Goal: Transaction & Acquisition: Purchase product/service

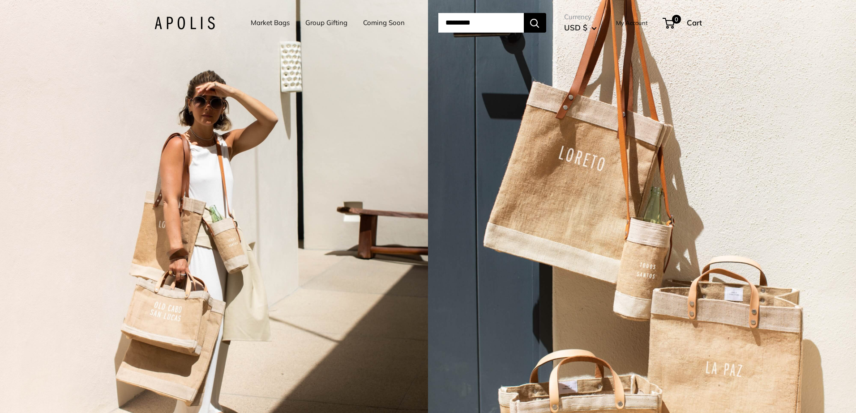
click at [266, 19] on link "Market Bags" at bounding box center [270, 23] width 39 height 13
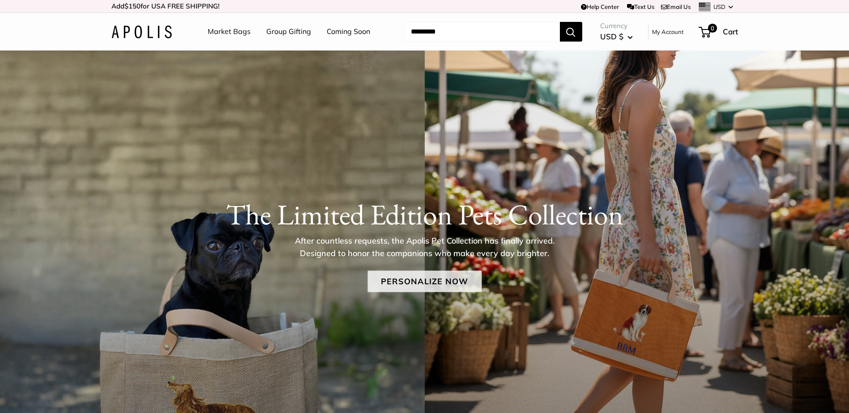
click at [421, 285] on link "Personalize Now" at bounding box center [424, 281] width 114 height 21
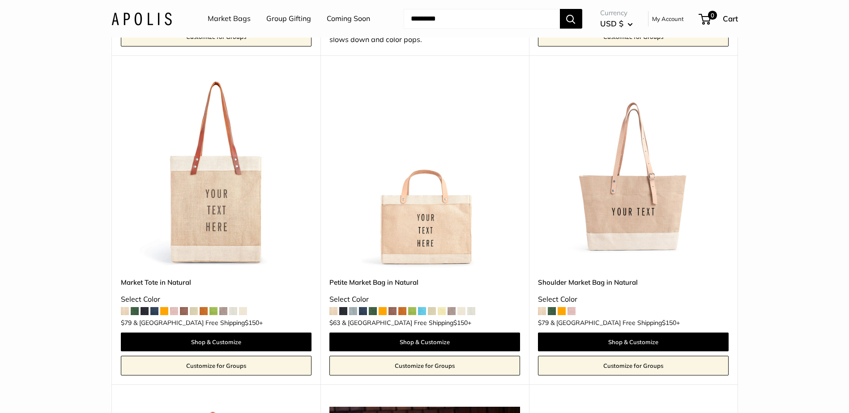
scroll to position [1969, 0]
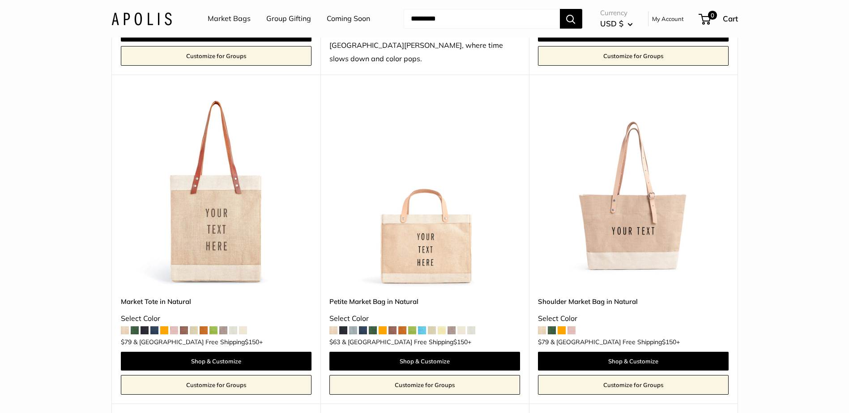
click at [0, 0] on img at bounding box center [0, 0] width 0 height 0
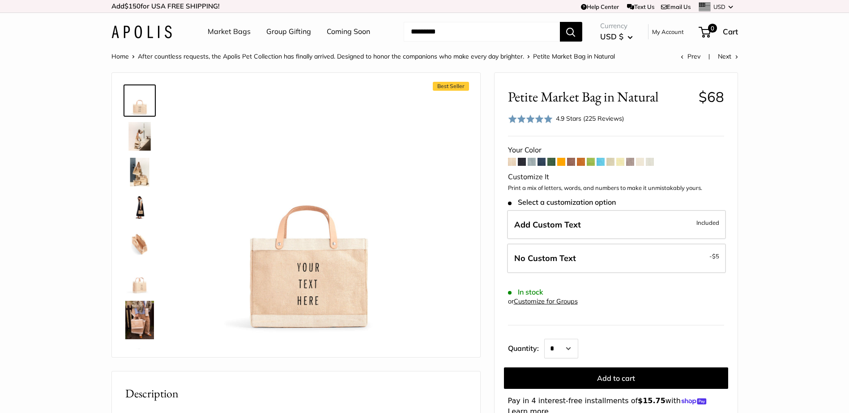
click at [148, 138] on img at bounding box center [139, 136] width 29 height 29
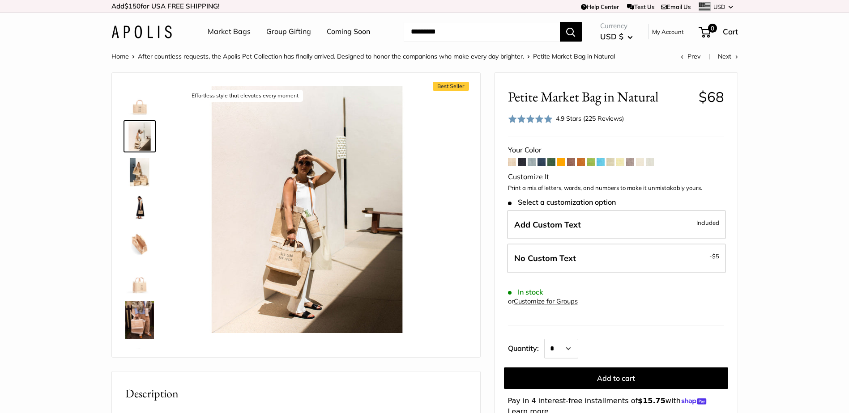
click at [145, 172] on img at bounding box center [139, 172] width 29 height 29
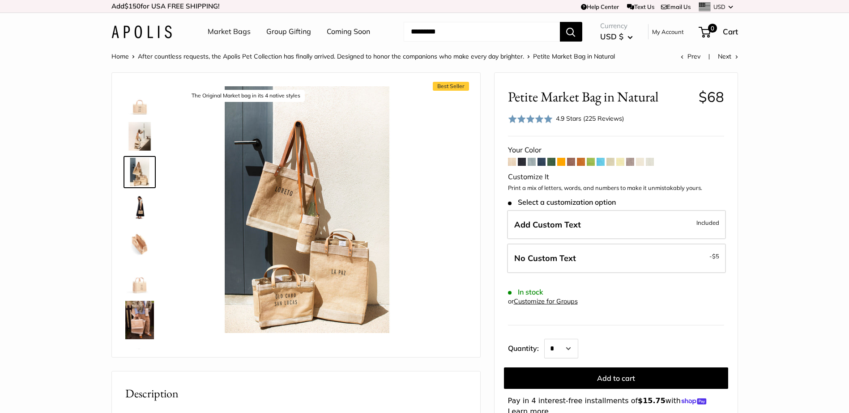
click at [541, 163] on span at bounding box center [541, 162] width 8 height 8
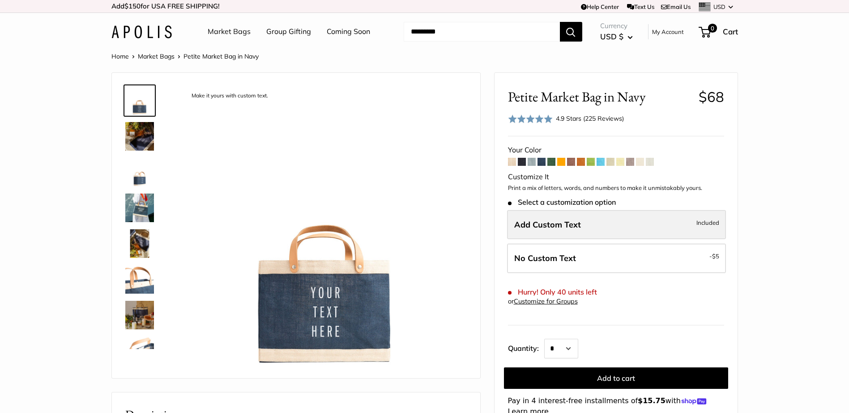
click at [550, 223] on span "Add Custom Text" at bounding box center [547, 225] width 67 height 10
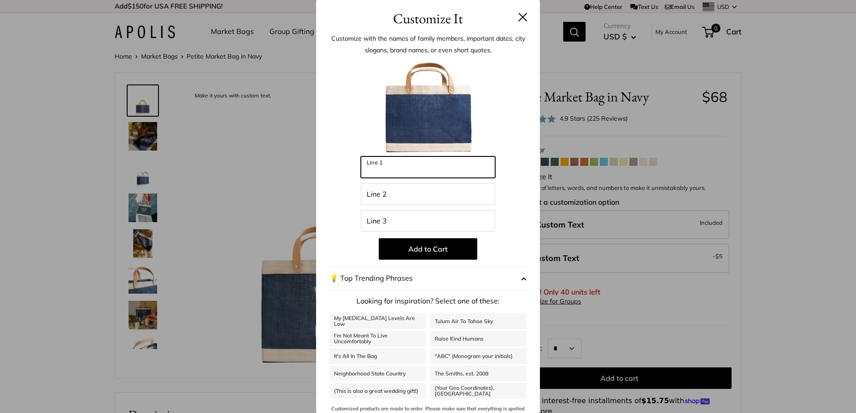
click at [441, 177] on input "Line 1" at bounding box center [428, 167] width 134 height 21
type input "***"
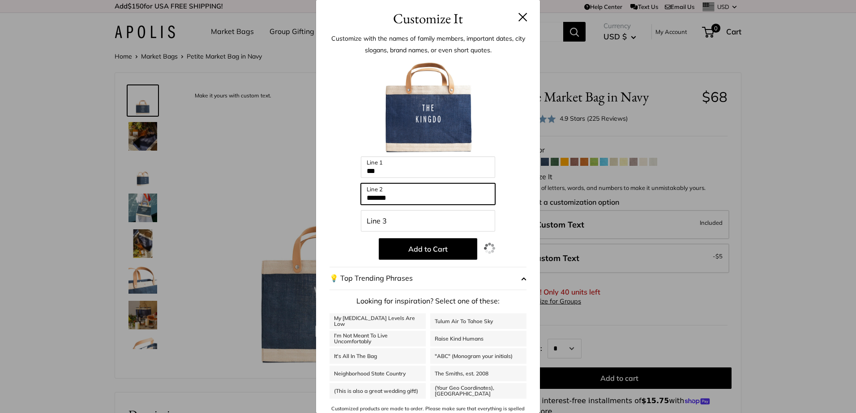
type input "*******"
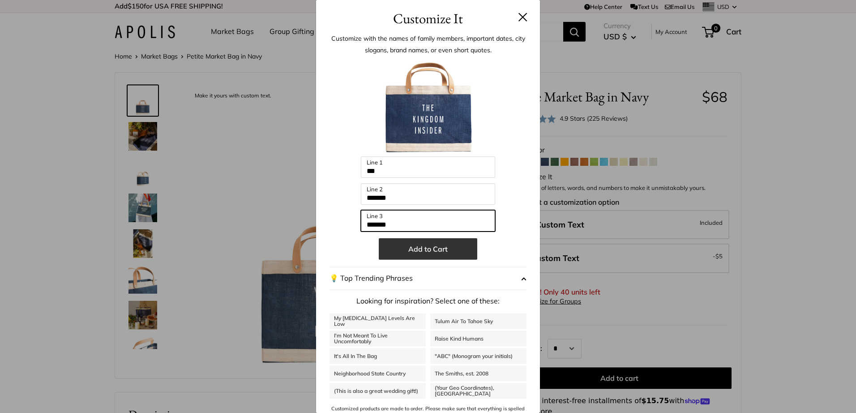
type input "*******"
click at [410, 248] on button "Add to Cart" at bounding box center [428, 248] width 98 height 21
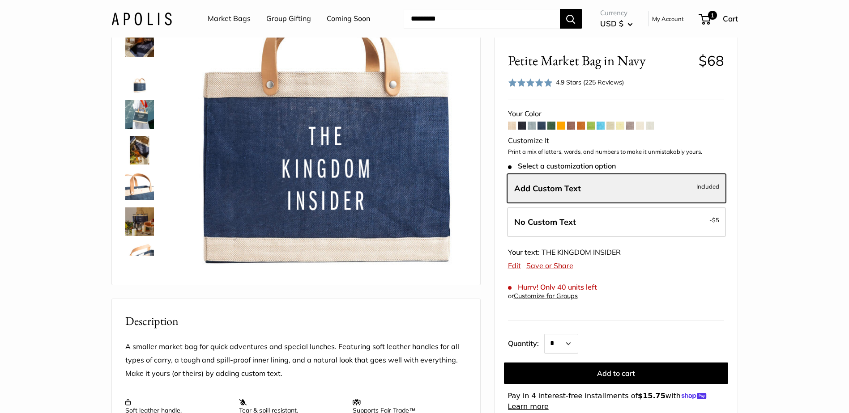
scroll to position [45, 0]
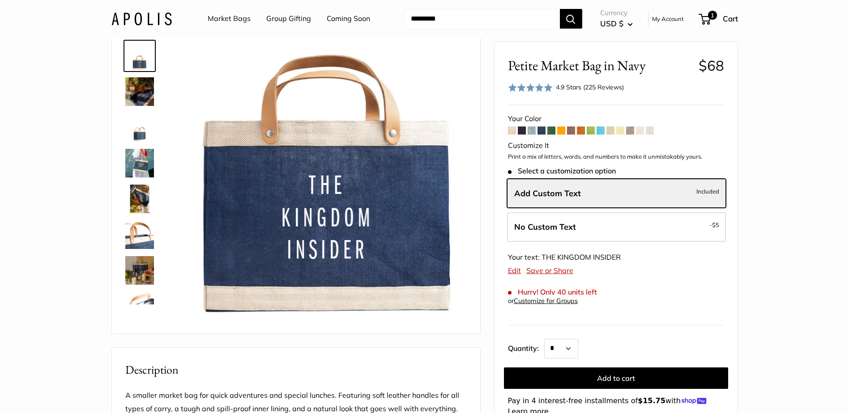
click at [136, 131] on img at bounding box center [139, 127] width 29 height 29
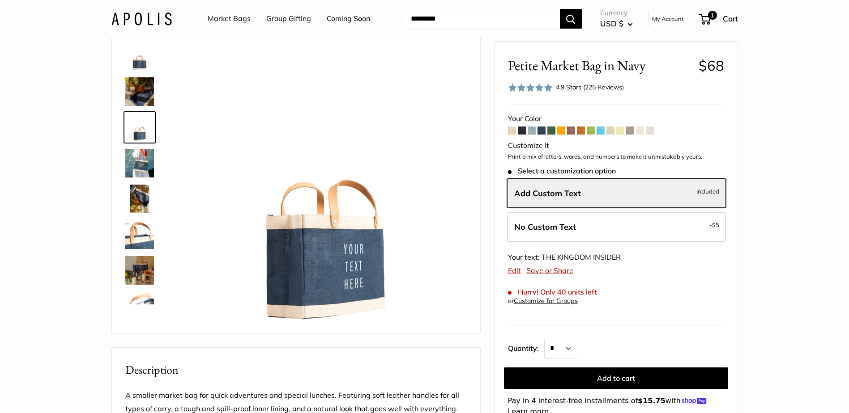
click at [133, 101] on img at bounding box center [139, 91] width 29 height 29
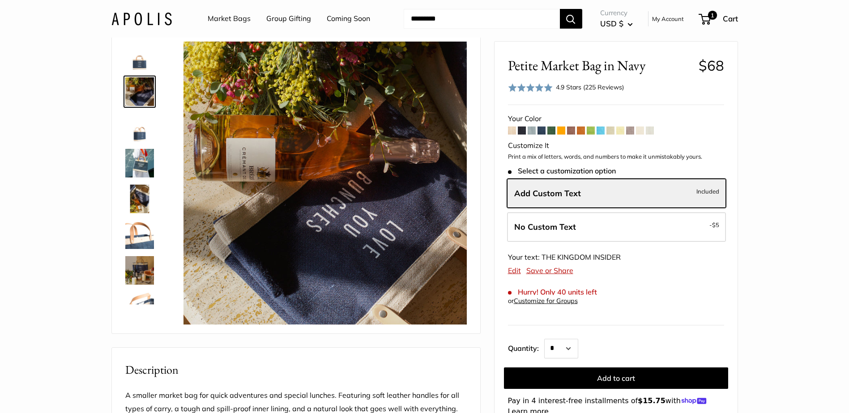
click at [138, 196] on img at bounding box center [139, 199] width 29 height 29
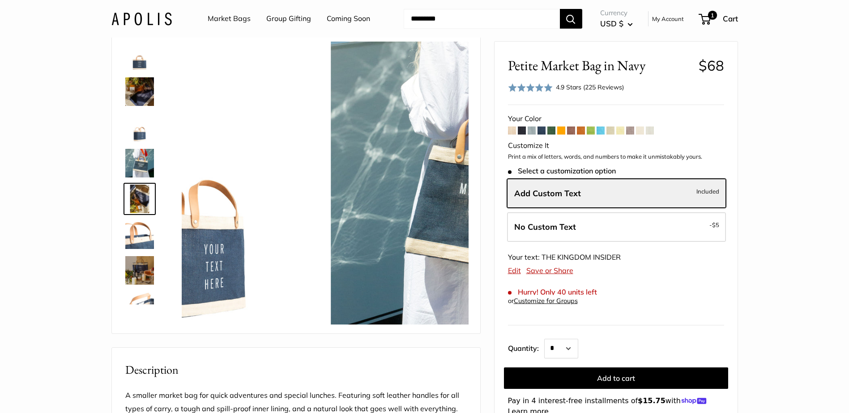
scroll to position [28, 0]
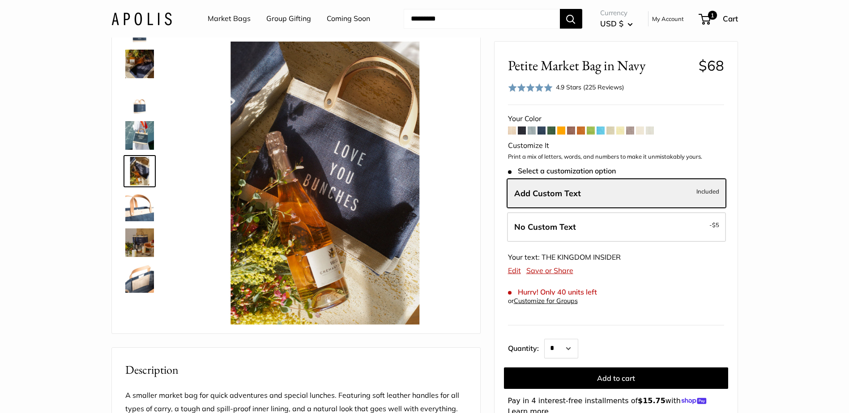
click at [137, 230] on img at bounding box center [139, 243] width 29 height 29
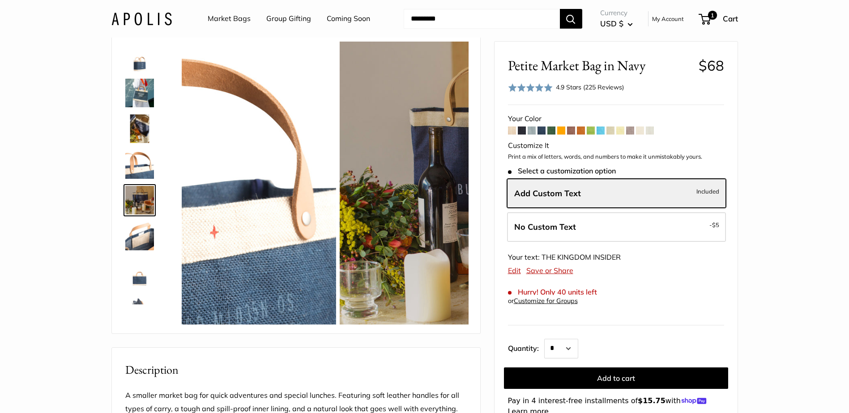
scroll to position [99, 0]
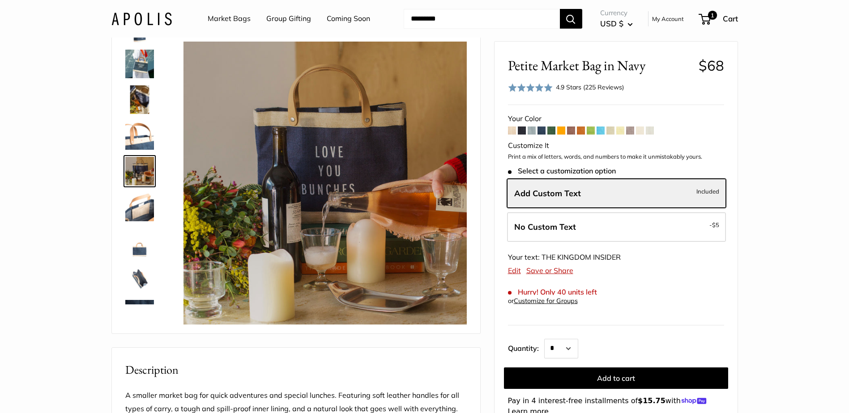
click at [137, 274] on img at bounding box center [139, 278] width 29 height 29
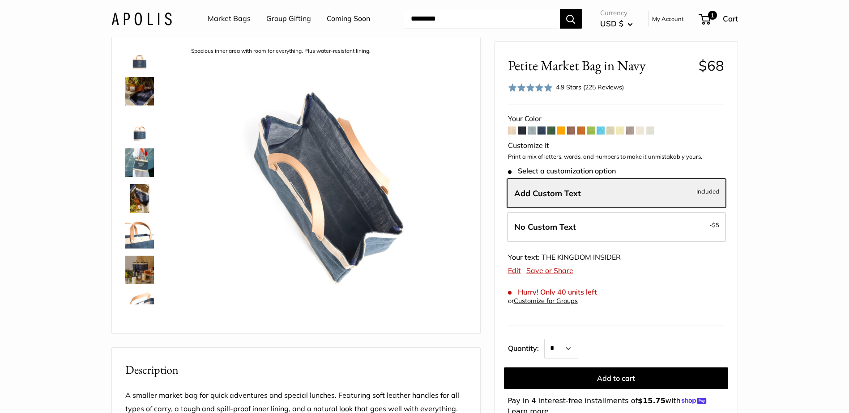
scroll to position [0, 0]
click at [128, 165] on img at bounding box center [139, 163] width 29 height 29
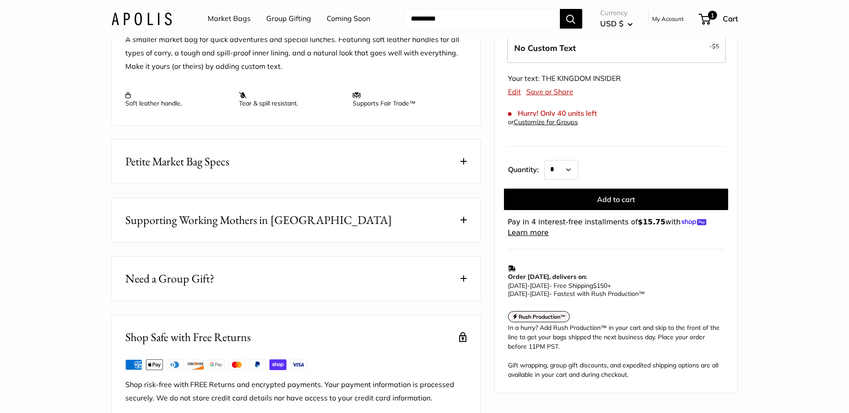
scroll to position [403, 0]
click at [183, 182] on button "Petite Market Bag Specs" at bounding box center [296, 160] width 368 height 44
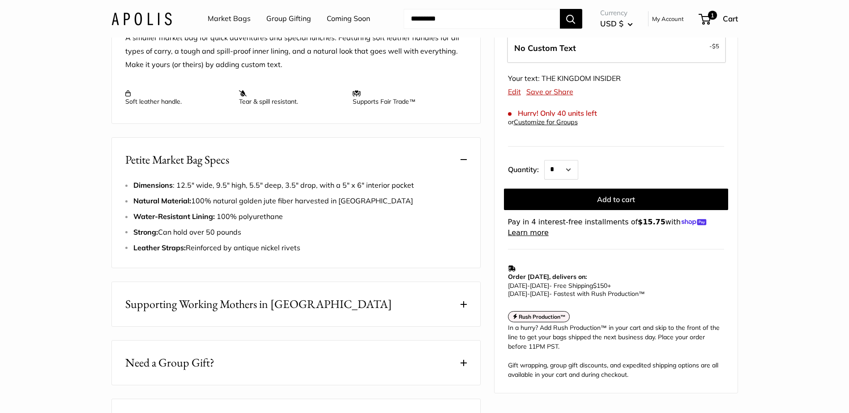
click at [791, 321] on section "Home Market Bags Petite Market Bag in Navy Super soft and durable leather handl…" at bounding box center [424, 76] width 849 height 856
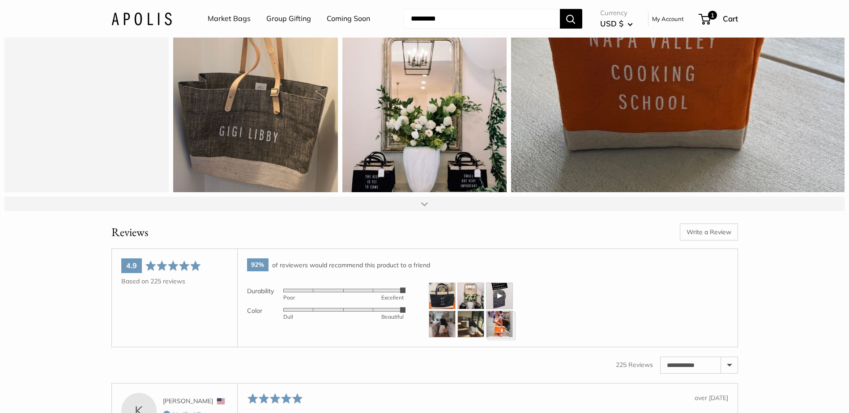
scroll to position [1342, 0]
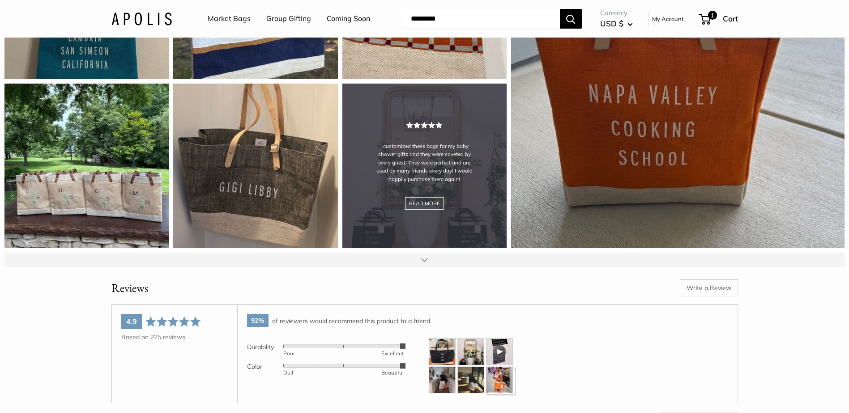
click at [431, 234] on div "I customized these bags for my baby shower gifts and they were coveted by every…" at bounding box center [424, 166] width 164 height 164
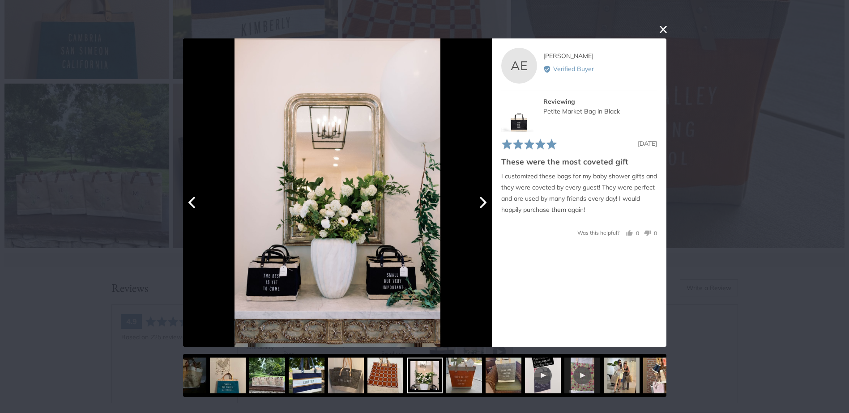
click at [485, 210] on button "Next" at bounding box center [482, 203] width 20 height 20
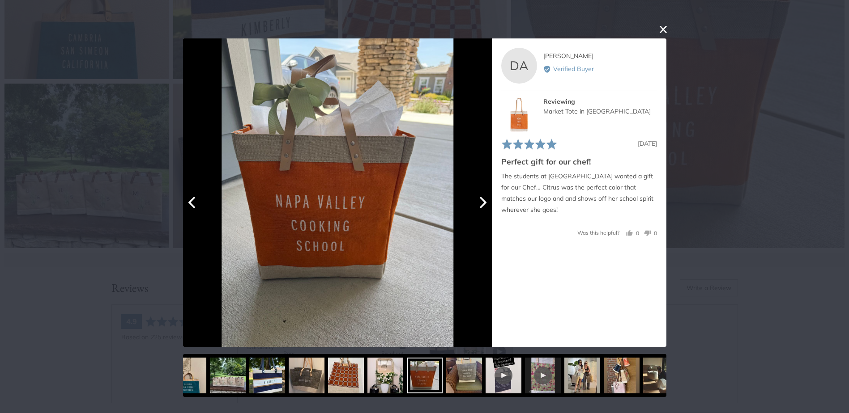
click at [485, 210] on button "Next" at bounding box center [482, 203] width 20 height 20
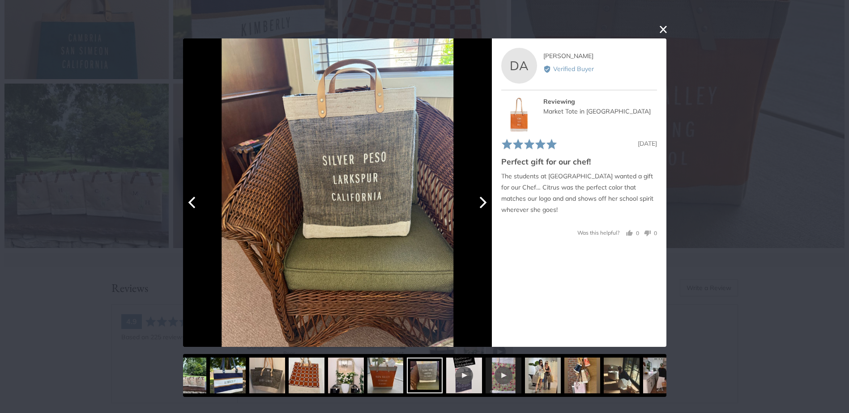
click at [485, 210] on button "Next" at bounding box center [482, 203] width 20 height 20
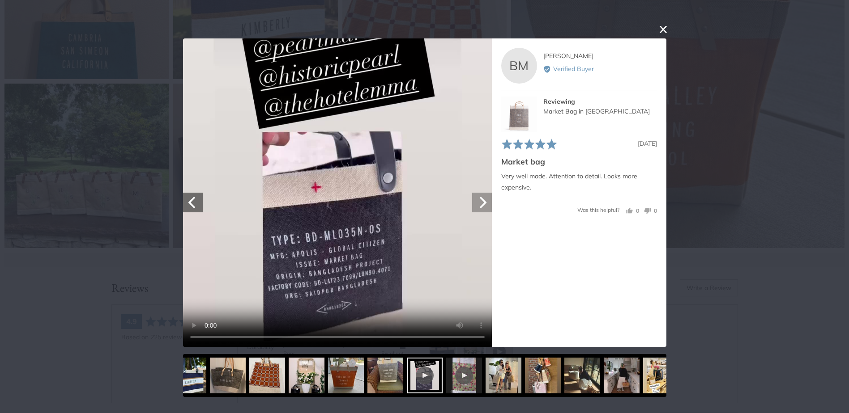
click at [485, 210] on button "Next" at bounding box center [482, 203] width 20 height 20
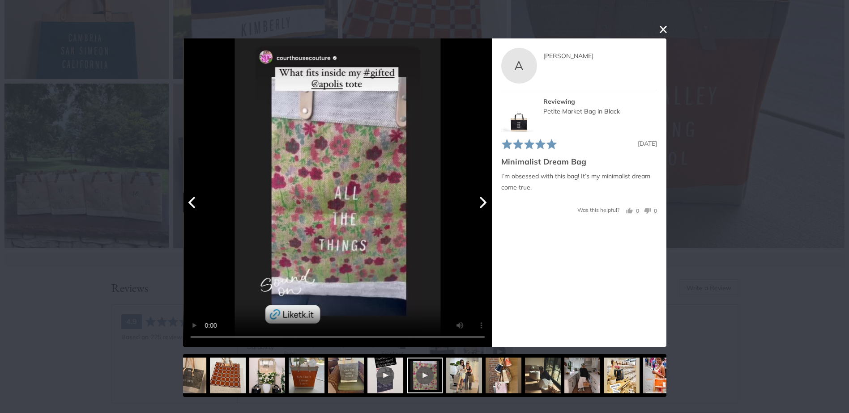
click at [485, 210] on button "Next" at bounding box center [482, 203] width 20 height 20
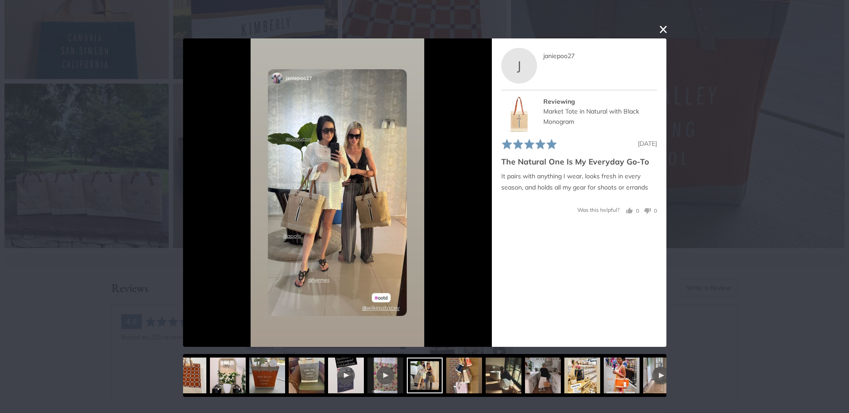
click at [659, 25] on button "close this modal window" at bounding box center [663, 29] width 11 height 11
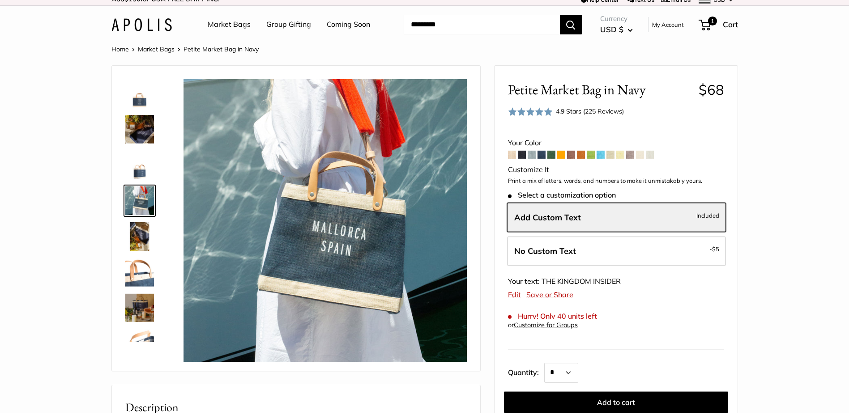
scroll to position [0, 0]
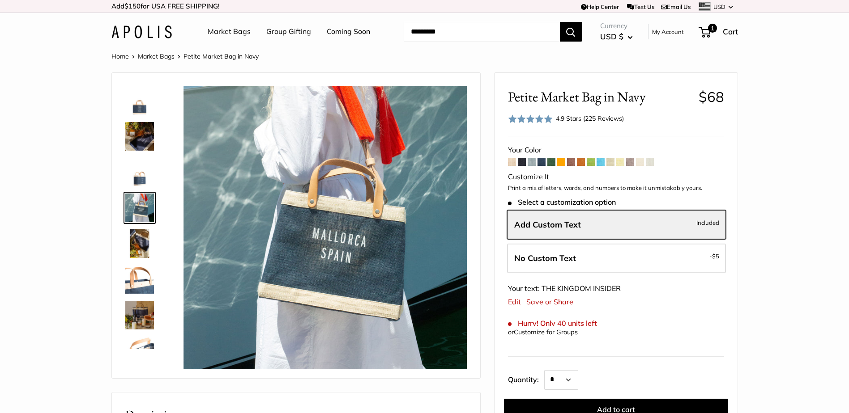
click at [145, 104] on img at bounding box center [139, 100] width 29 height 29
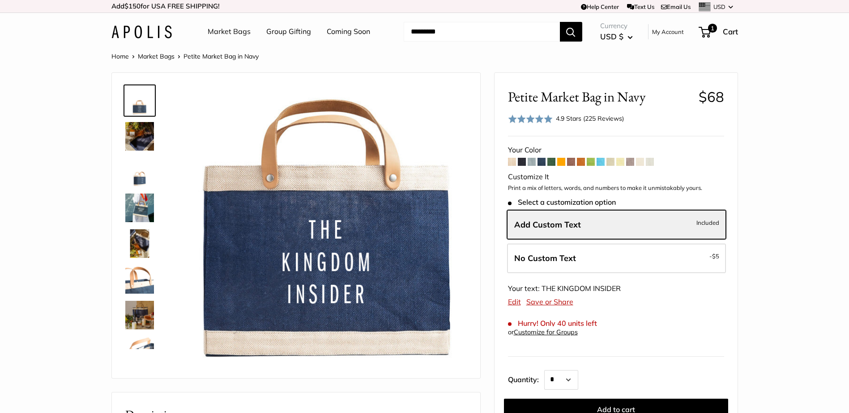
click at [144, 59] on link "Market Bags" at bounding box center [156, 56] width 37 height 8
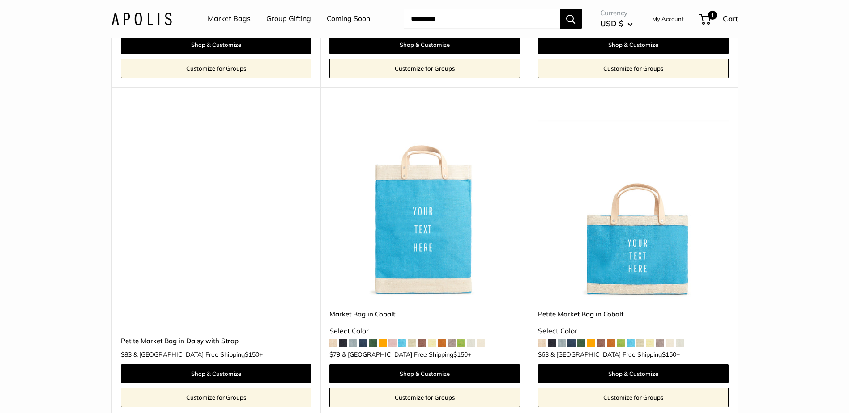
scroll to position [2416, 0]
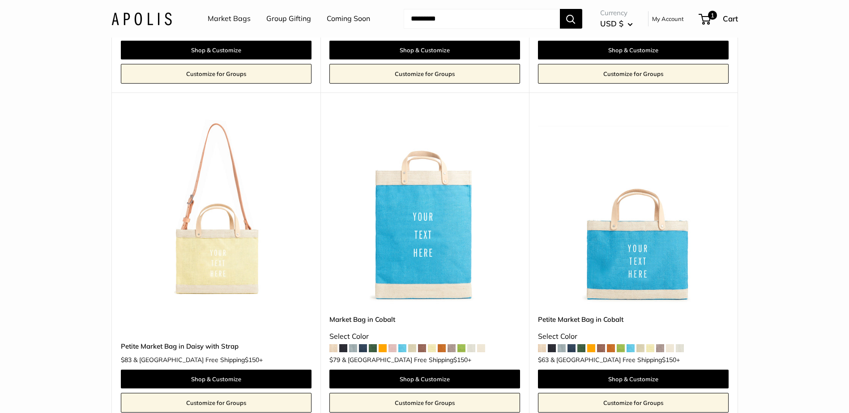
click at [0, 0] on img at bounding box center [0, 0] width 0 height 0
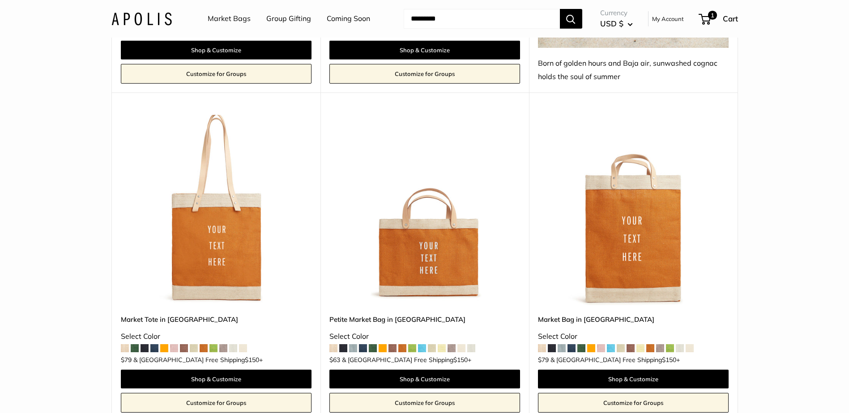
scroll to position [1745, 0]
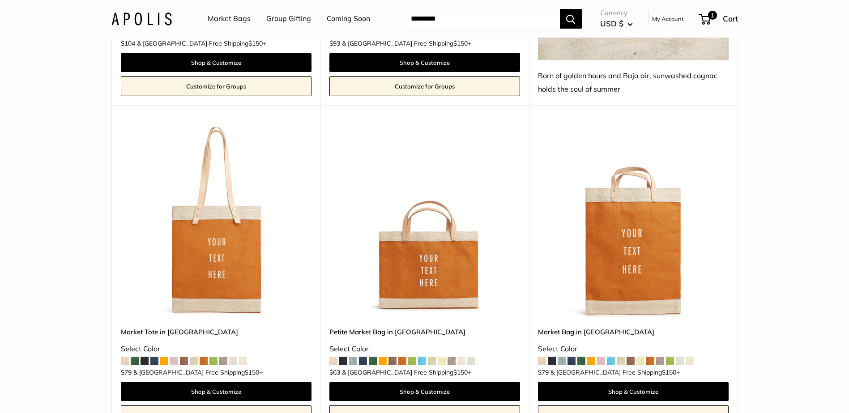
click at [447, 2] on header "Market Bags Group Gifting Coming Soon Need help? Text Us: 20919 [EMAIL_ADDRESS]…" at bounding box center [424, 19] width 849 height 38
click at [418, 30] on div "Market Bags Group Gifting Coming Soon Need help? Text Us: 20919 [EMAIL_ADDRESS]…" at bounding box center [424, 18] width 626 height 29
click at [424, 21] on input "Search..." at bounding box center [482, 19] width 156 height 20
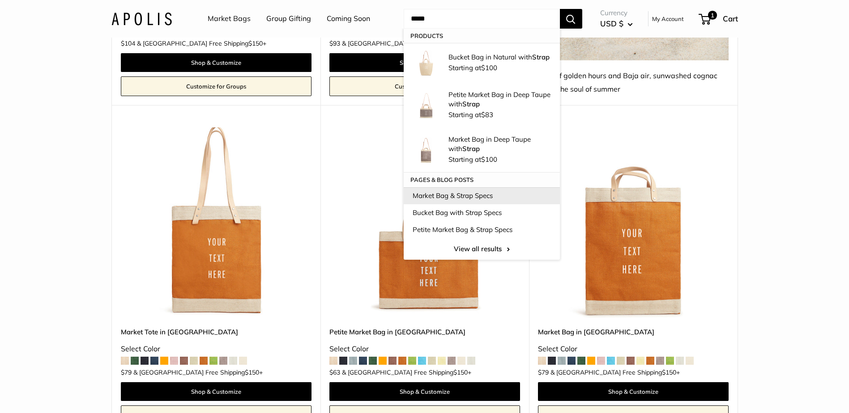
type input "*****"
click at [560, 9] on button "Search" at bounding box center [571, 19] width 22 height 20
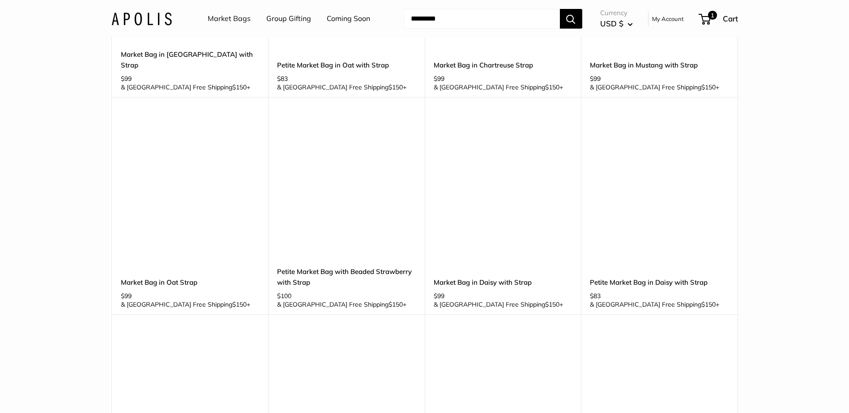
scroll to position [1029, 0]
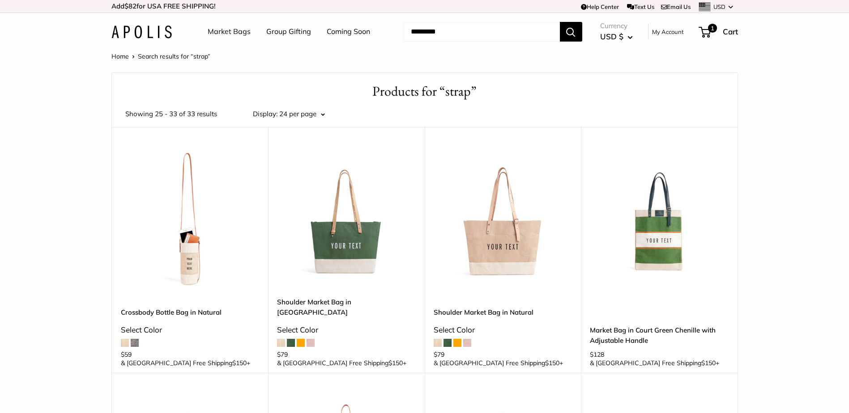
click at [230, 34] on link "Market Bags" at bounding box center [229, 31] width 43 height 13
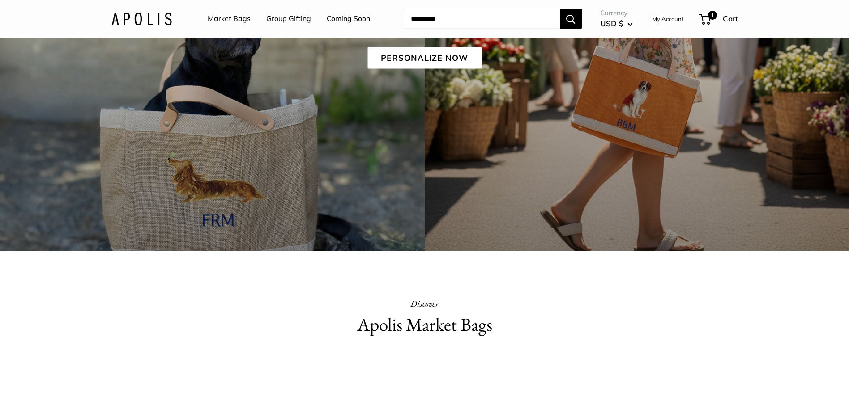
scroll to position [134, 0]
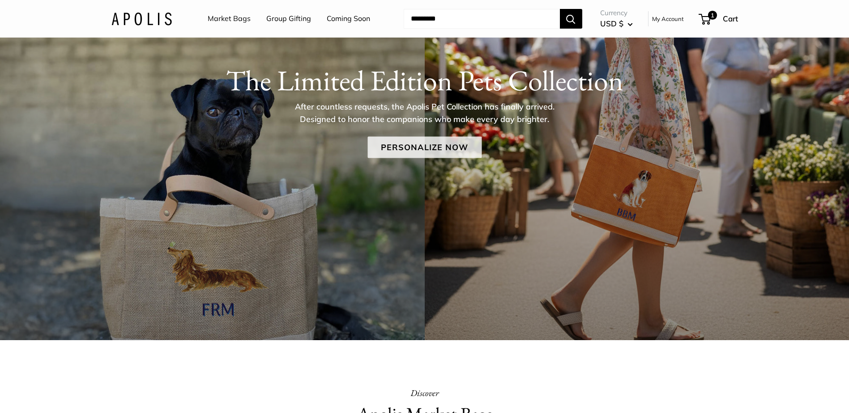
click at [434, 141] on link "Personalize Now" at bounding box center [424, 146] width 114 height 21
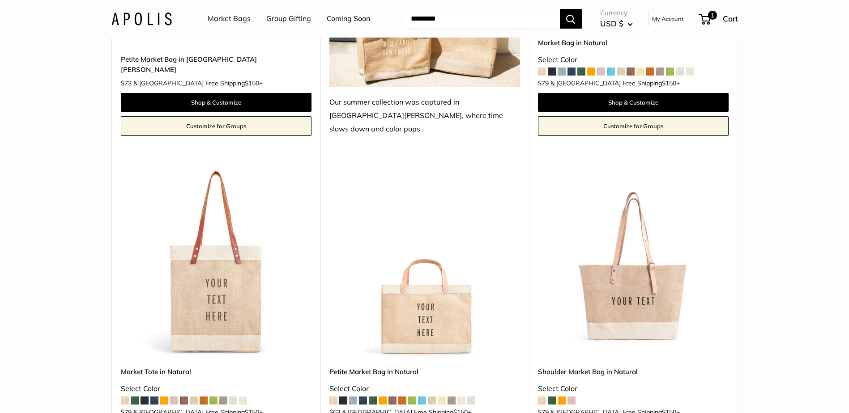
scroll to position [1924, 0]
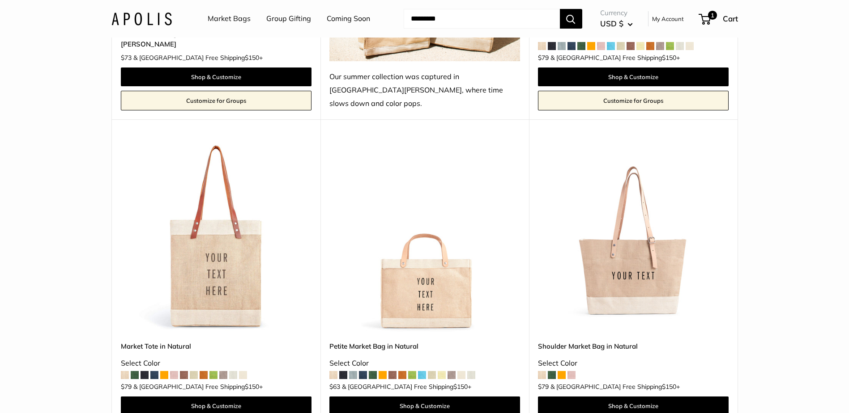
click at [0, 0] on img at bounding box center [0, 0] width 0 height 0
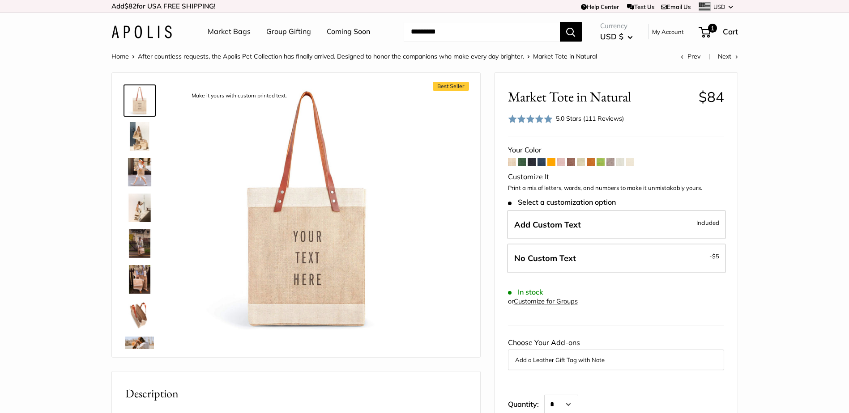
click at [564, 163] on span at bounding box center [561, 162] width 8 height 8
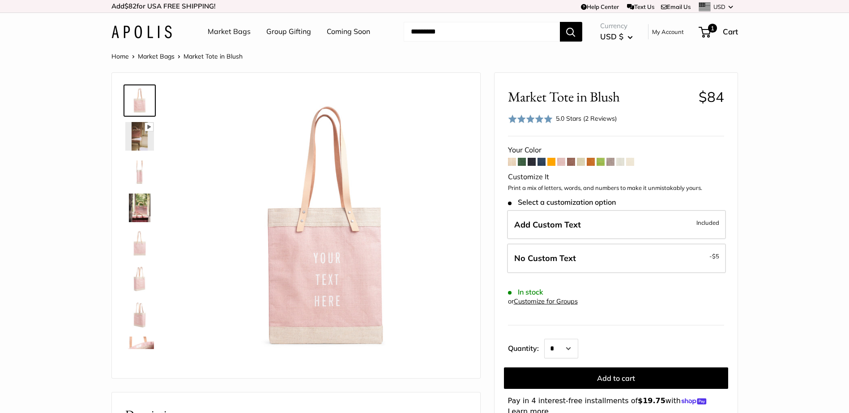
click at [144, 202] on img at bounding box center [139, 208] width 29 height 29
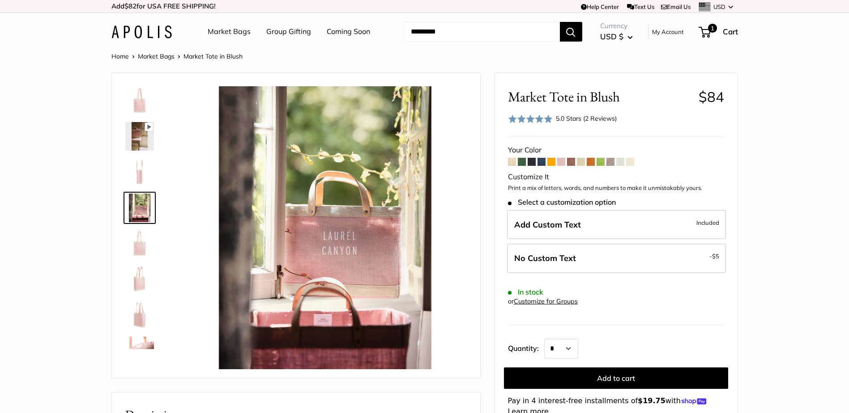
click at [543, 162] on span at bounding box center [541, 162] width 8 height 8
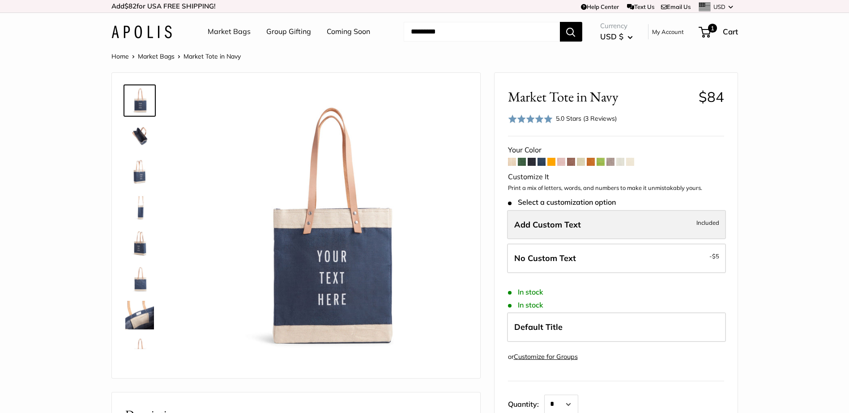
click at [570, 223] on span "Add Custom Text" at bounding box center [547, 225] width 67 height 10
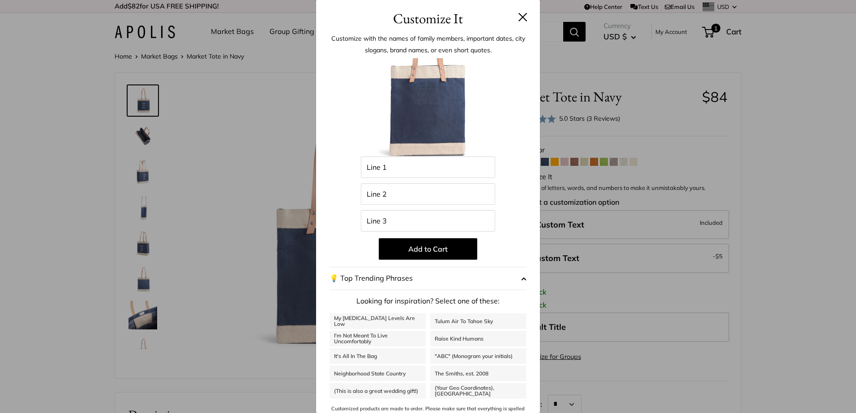
click at [451, 181] on div "Enter 39 letters Line 1 Line 2 Line 3 Add to Cart 💡 Top Trending Phrases Lookin…" at bounding box center [427, 240] width 197 height 365
click at [459, 167] on input "Line 1" at bounding box center [428, 167] width 134 height 21
type input "***"
type input "*******"
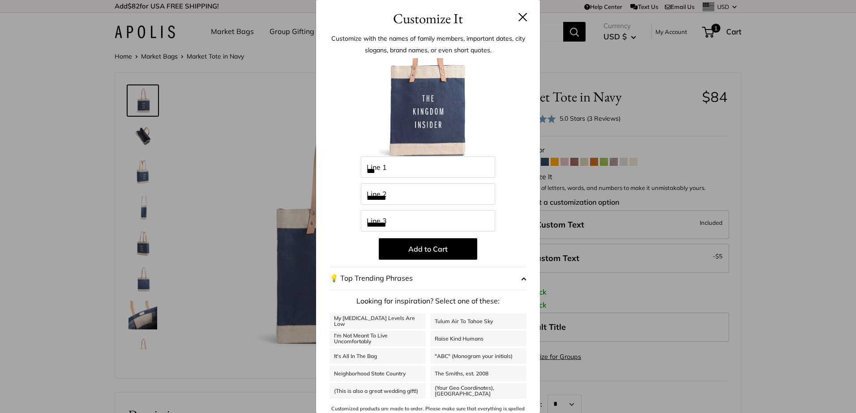
click at [493, 121] on div at bounding box center [427, 107] width 197 height 98
click at [442, 113] on img at bounding box center [428, 107] width 98 height 98
click at [437, 249] on button "Add to Cart" at bounding box center [428, 248] width 98 height 21
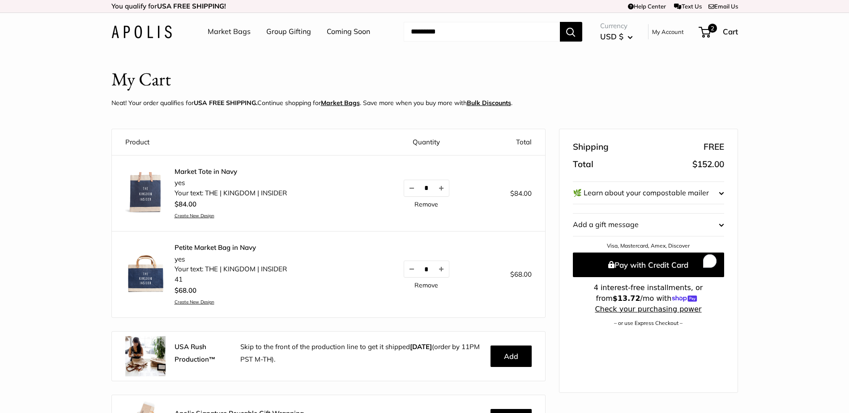
drag, startPoint x: 0, startPoint y: 0, endPoint x: 198, endPoint y: 172, distance: 262.3
click at [198, 172] on link "Market Tote in Navy" at bounding box center [231, 171] width 112 height 9
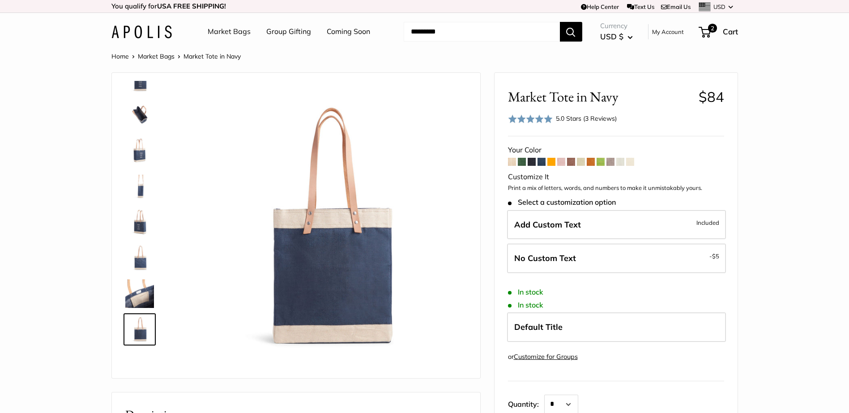
click at [140, 85] on img at bounding box center [139, 79] width 29 height 29
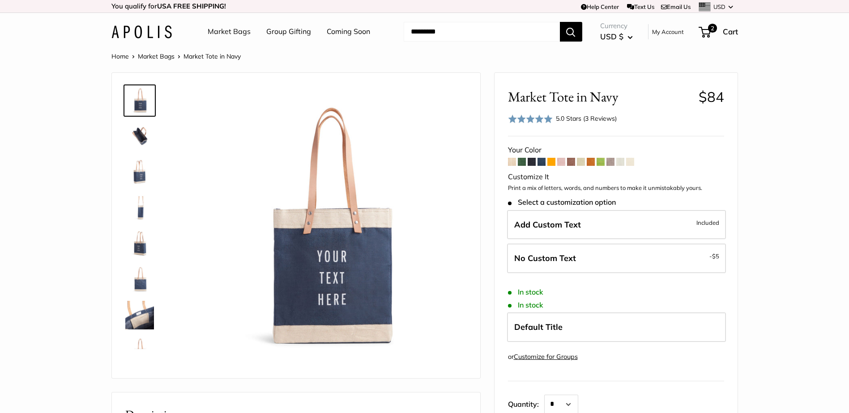
click at [136, 138] on img at bounding box center [139, 136] width 29 height 29
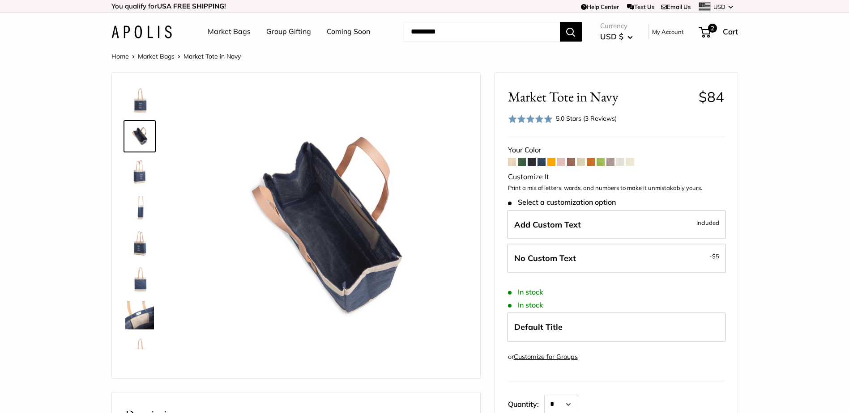
click at [144, 310] on img at bounding box center [139, 315] width 29 height 29
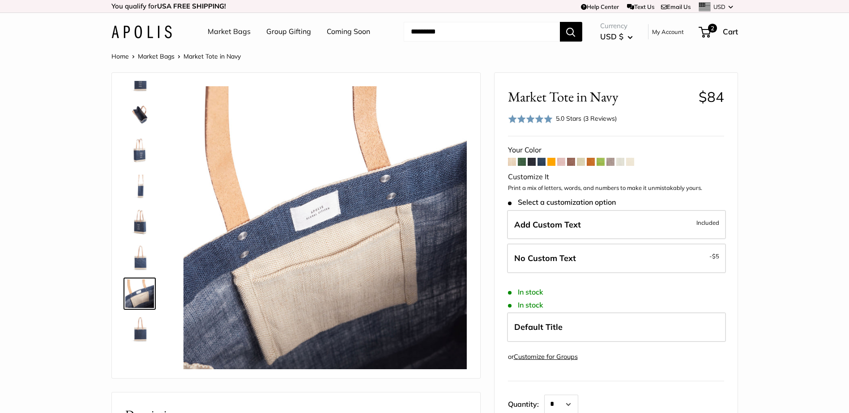
click at [147, 151] on img at bounding box center [139, 150] width 29 height 29
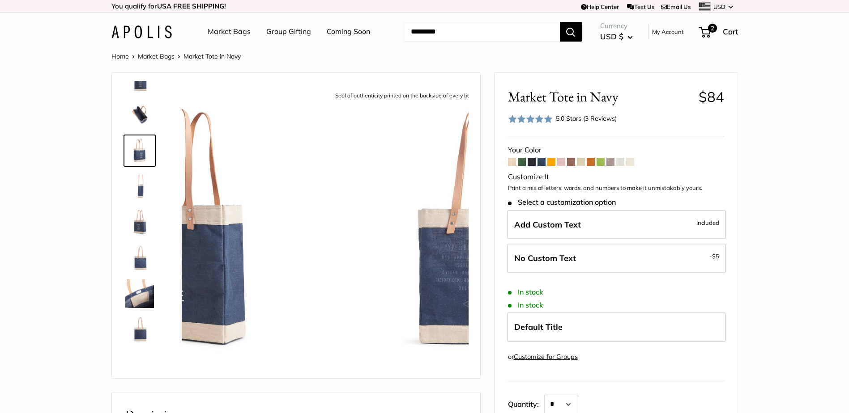
scroll to position [0, 0]
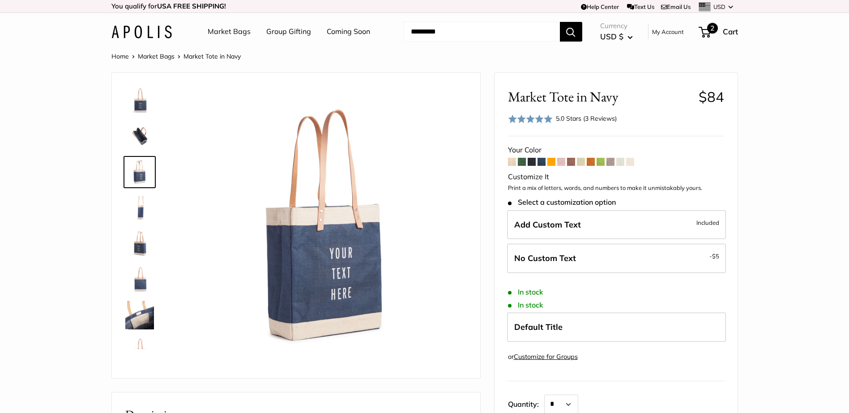
click at [728, 30] on span "Cart" at bounding box center [730, 31] width 15 height 9
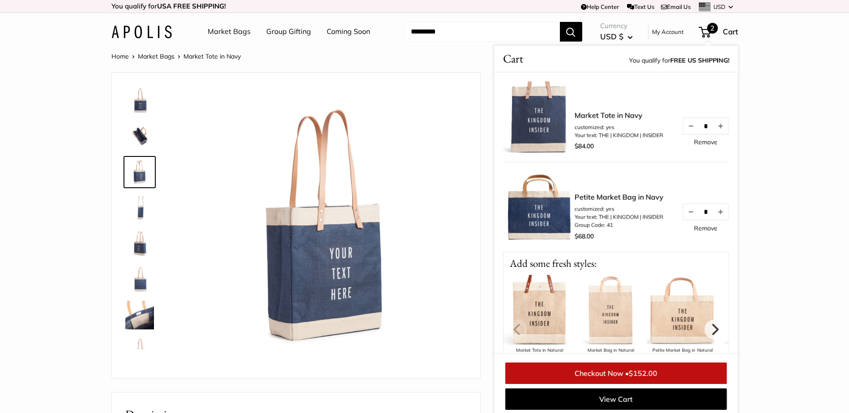
click at [540, 121] on img at bounding box center [539, 117] width 72 height 72
click at [597, 110] on link "Market Tote in Navy" at bounding box center [619, 115] width 89 height 11
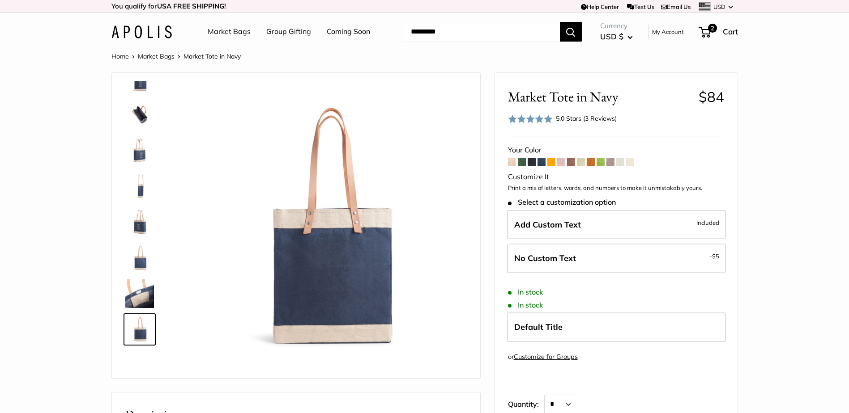
click at [135, 91] on img at bounding box center [139, 79] width 29 height 29
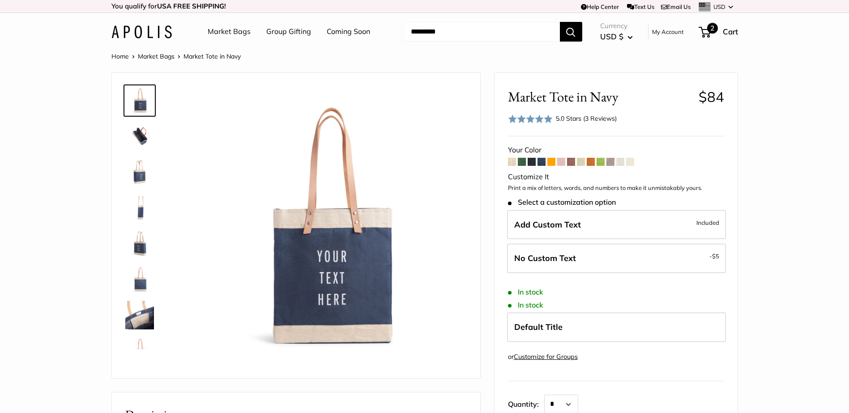
click at [711, 34] on span "2" at bounding box center [712, 28] width 11 height 11
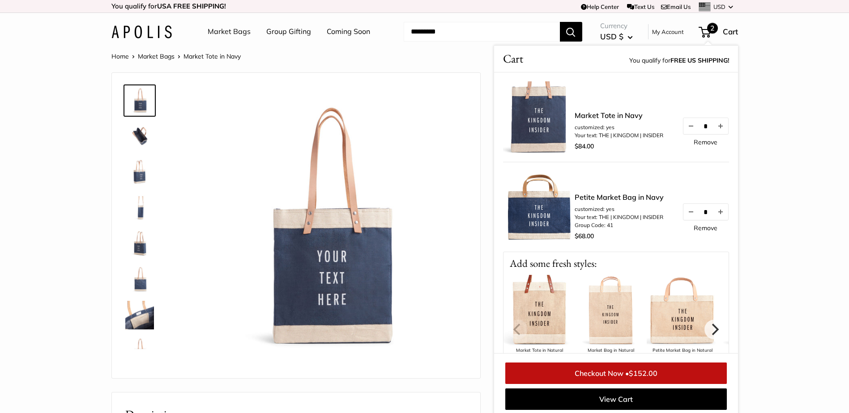
click at [656, 146] on div "$84.00" at bounding box center [619, 146] width 89 height 13
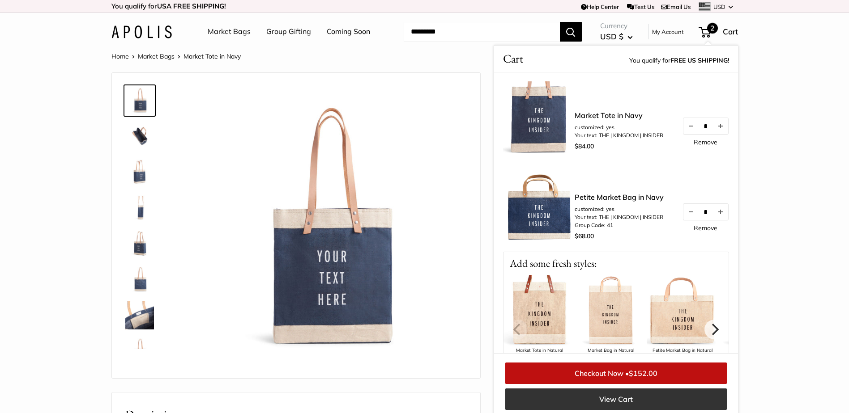
click at [597, 403] on link "View Cart" at bounding box center [615, 399] width 221 height 21
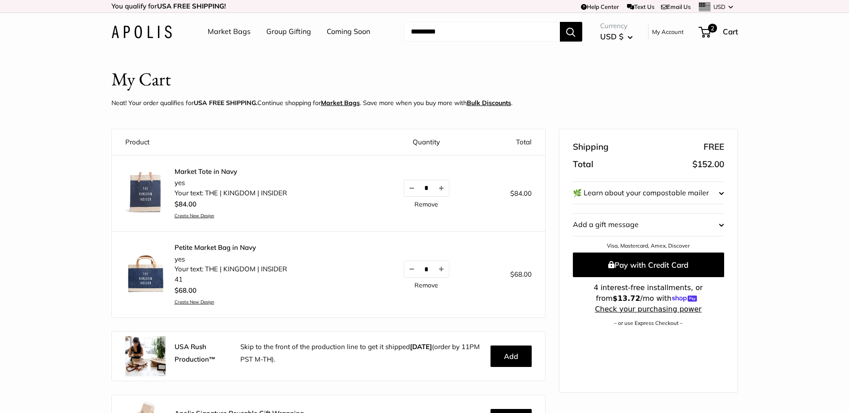
click at [151, 201] on img at bounding box center [145, 192] width 40 height 40
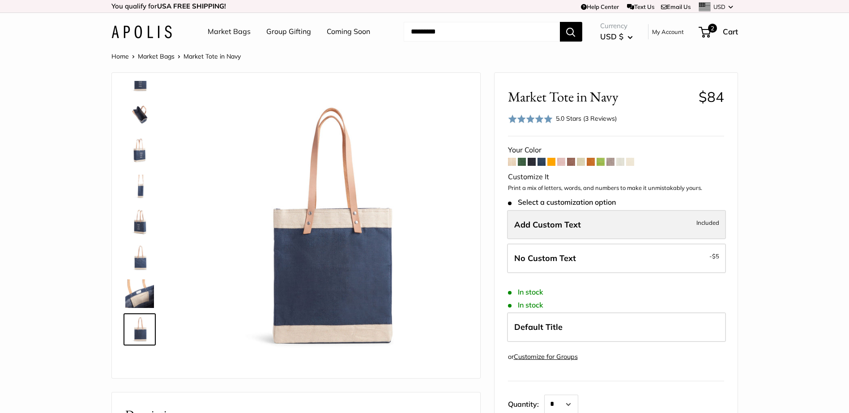
click at [585, 226] on label "Add Custom Text Included" at bounding box center [616, 225] width 219 height 30
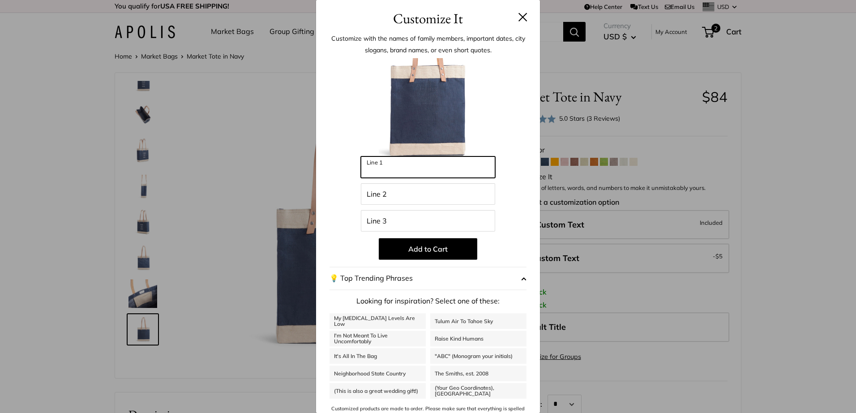
click at [392, 176] on input "Line 1" at bounding box center [428, 167] width 134 height 21
type input "***"
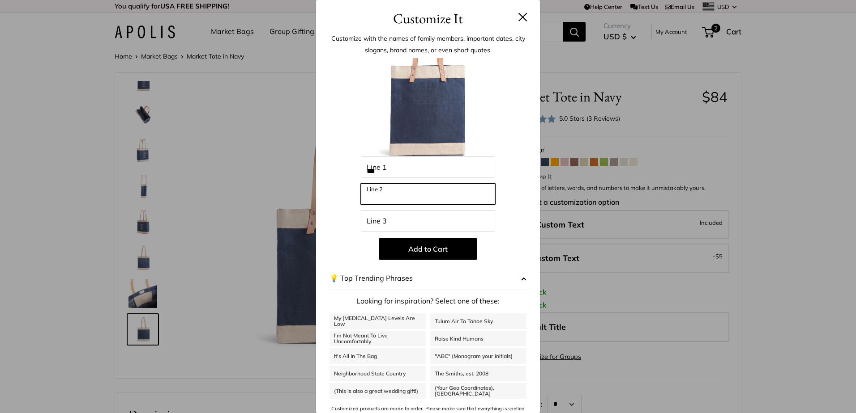
type input "*******"
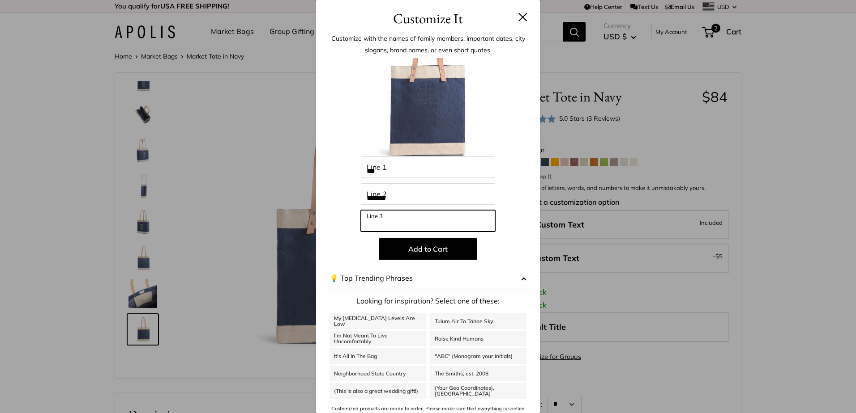
type input "*******"
drag, startPoint x: 458, startPoint y: 63, endPoint x: 807, endPoint y: 78, distance: 349.8
click at [807, 78] on div "Customize It Customize with the names of family members, important dates, city …" at bounding box center [428, 206] width 856 height 413
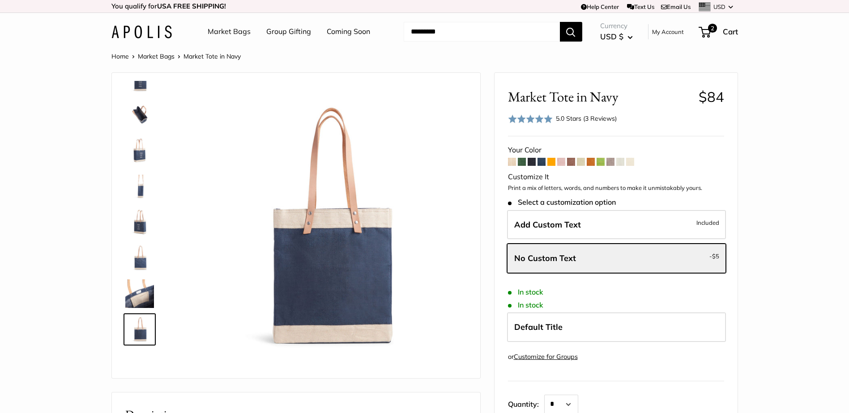
click at [137, 87] on img at bounding box center [139, 79] width 29 height 29
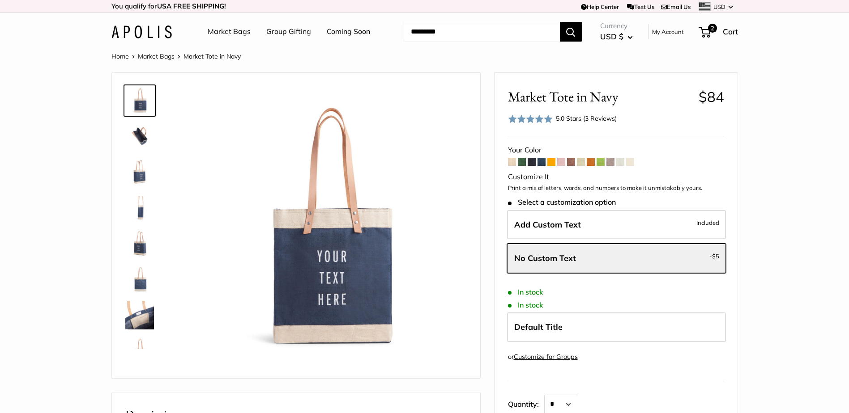
scroll to position [21, 0]
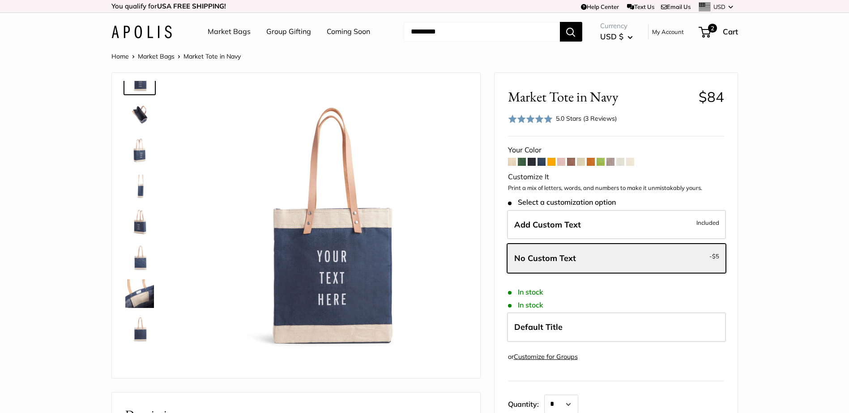
click at [139, 288] on img at bounding box center [139, 294] width 29 height 29
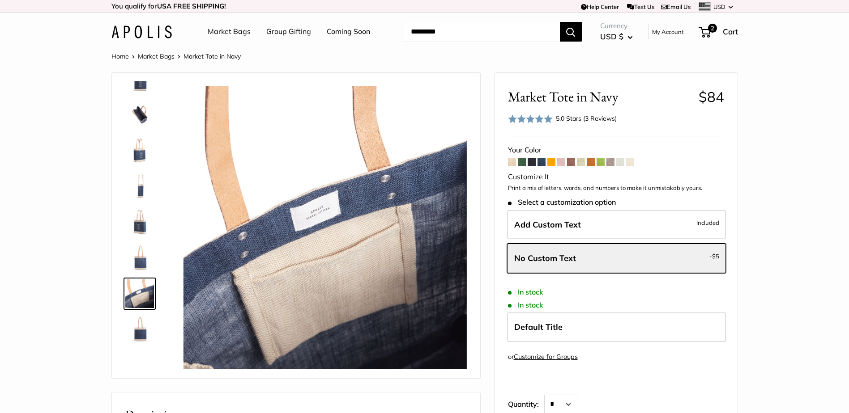
click at [141, 270] on img at bounding box center [139, 258] width 29 height 29
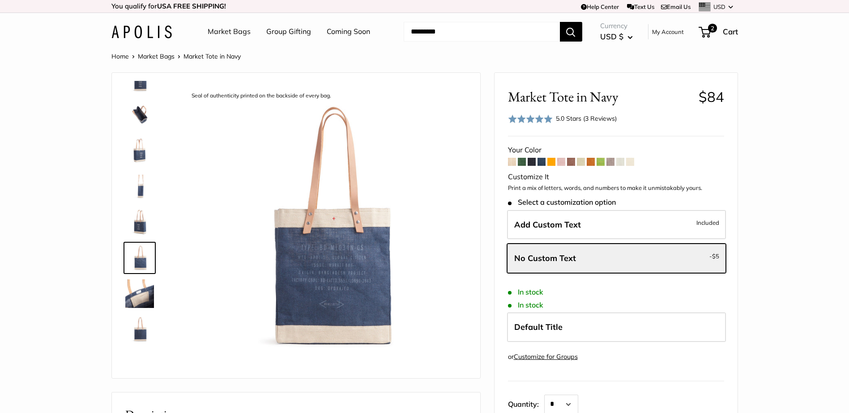
click at [146, 245] on img at bounding box center [139, 258] width 29 height 29
click at [146, 226] on img at bounding box center [139, 222] width 29 height 29
